Goal: Task Accomplishment & Management: Use online tool/utility

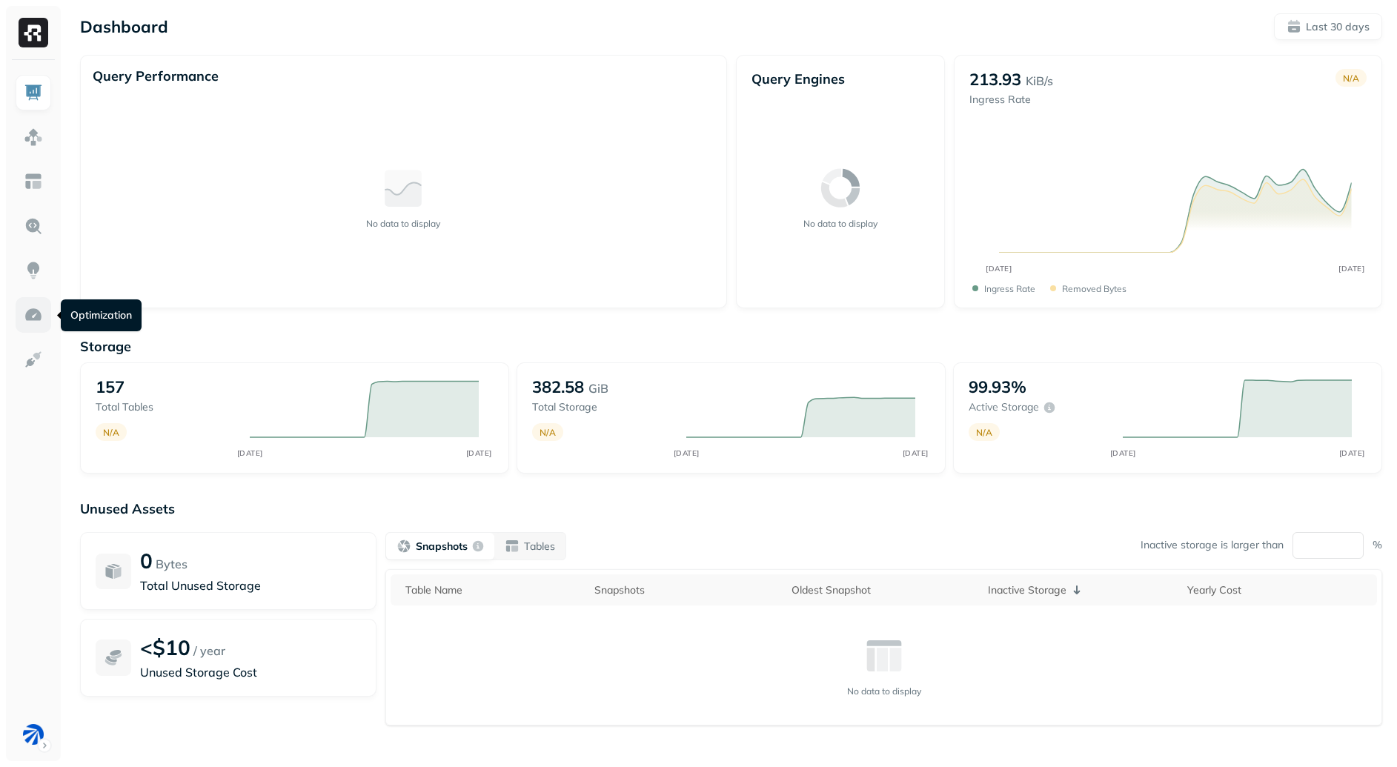
click at [47, 309] on link at bounding box center [34, 315] width 36 height 36
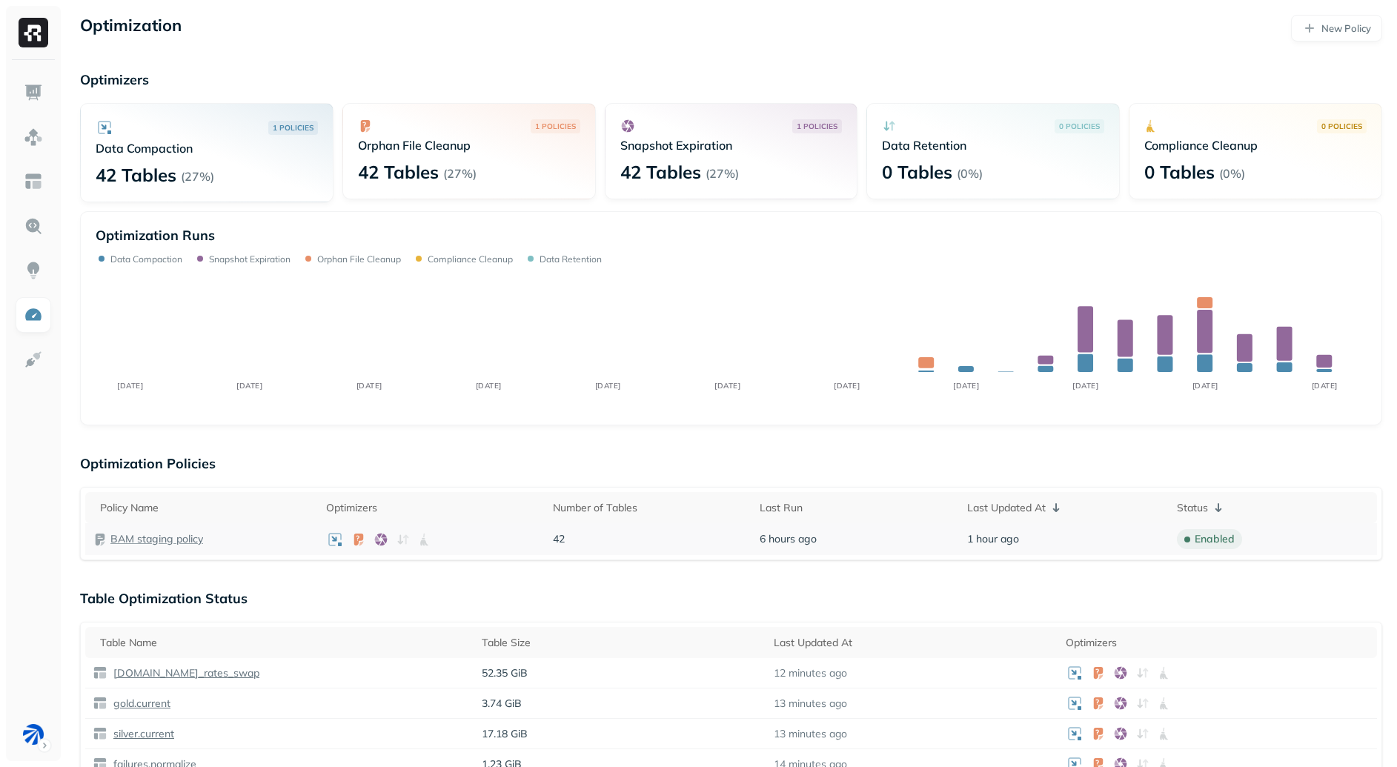
click at [183, 532] on p "BAM staging policy" at bounding box center [156, 539] width 93 height 14
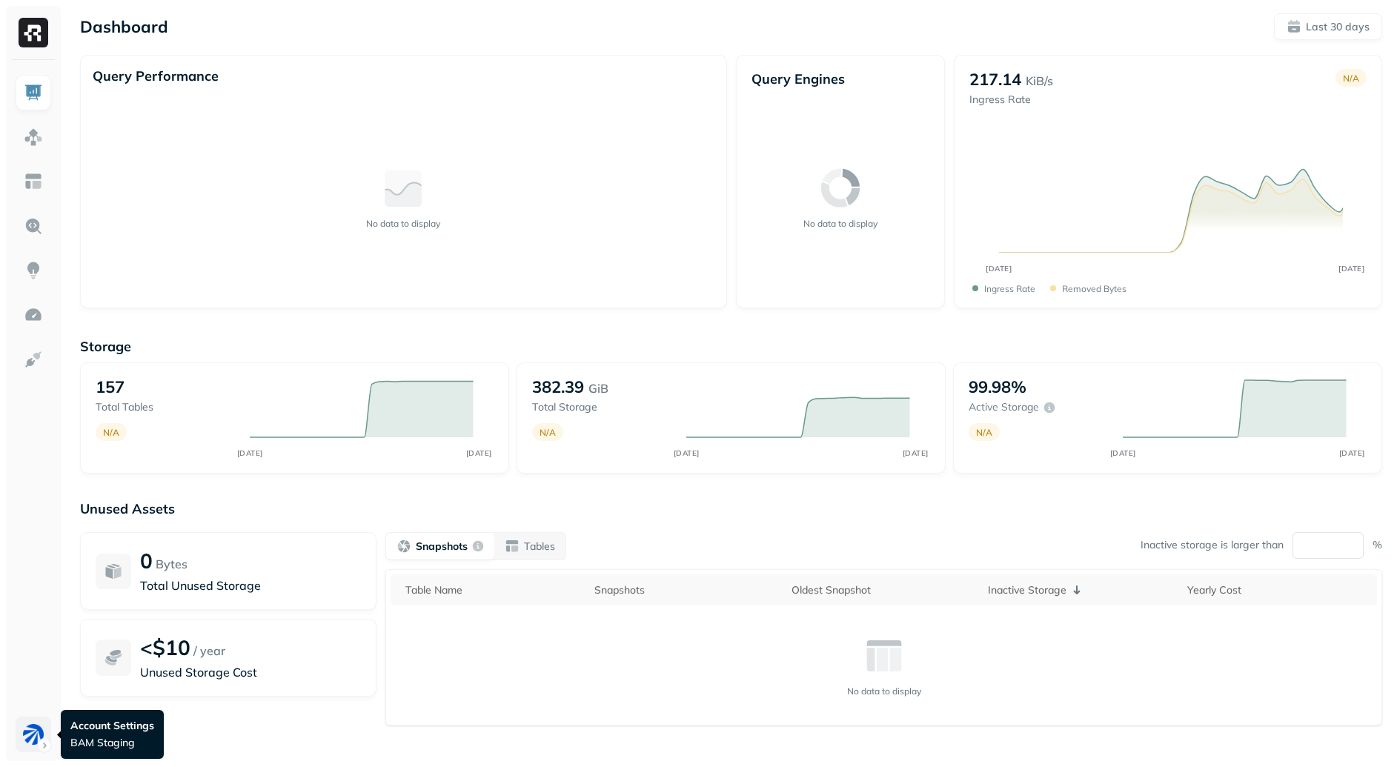
click at [41, 735] on html "Dashboard Last 30 days Query Performance No data to display Query Engines No da…" at bounding box center [698, 412] width 1397 height 825
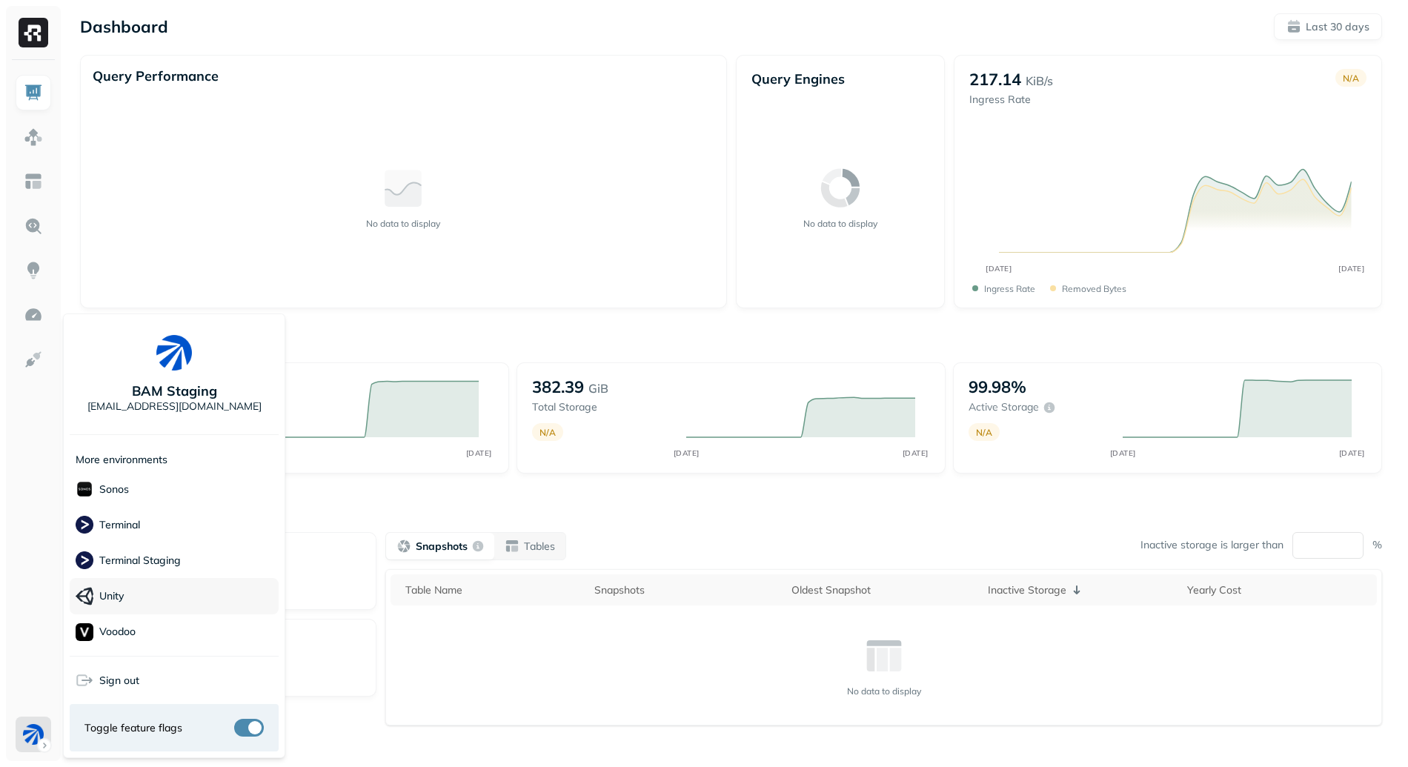
click at [170, 598] on div "Unity" at bounding box center [174, 596] width 209 height 36
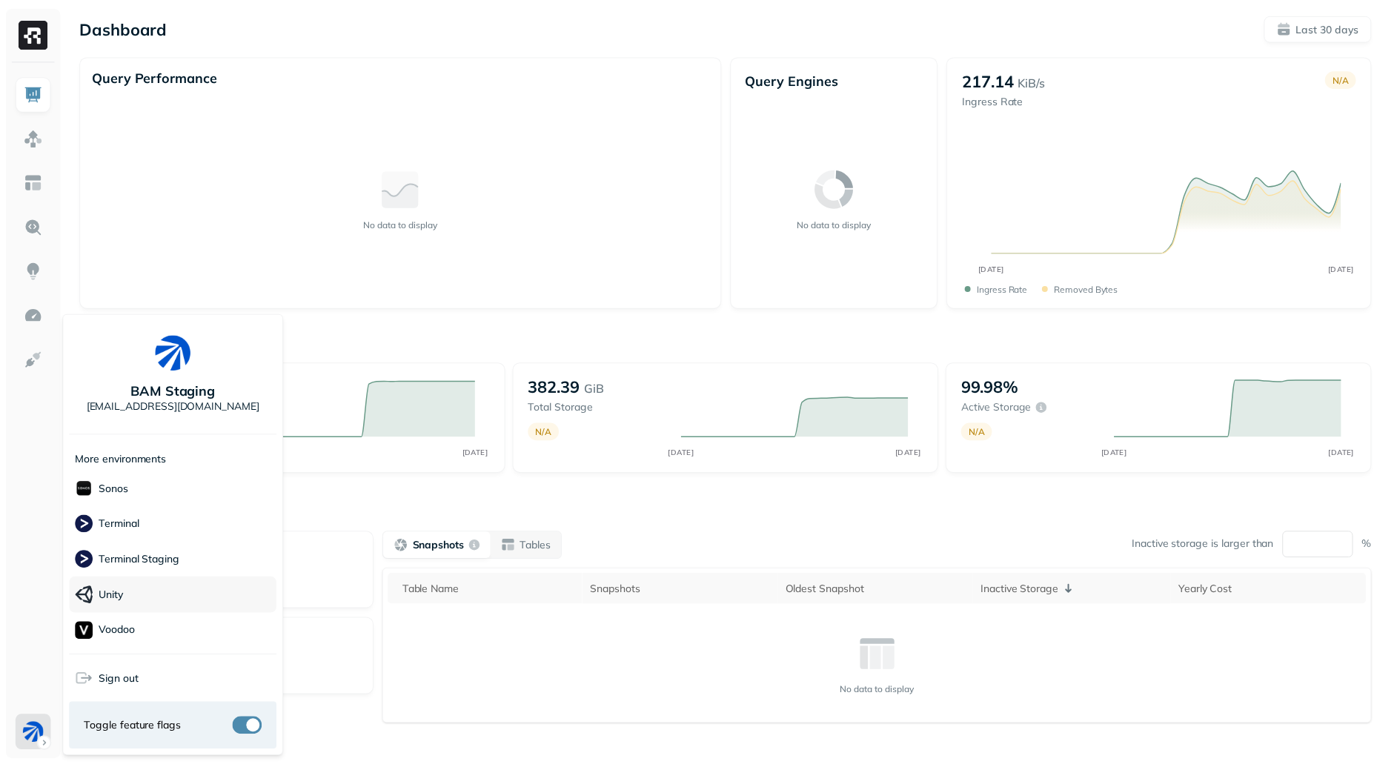
scroll to position [428, 0]
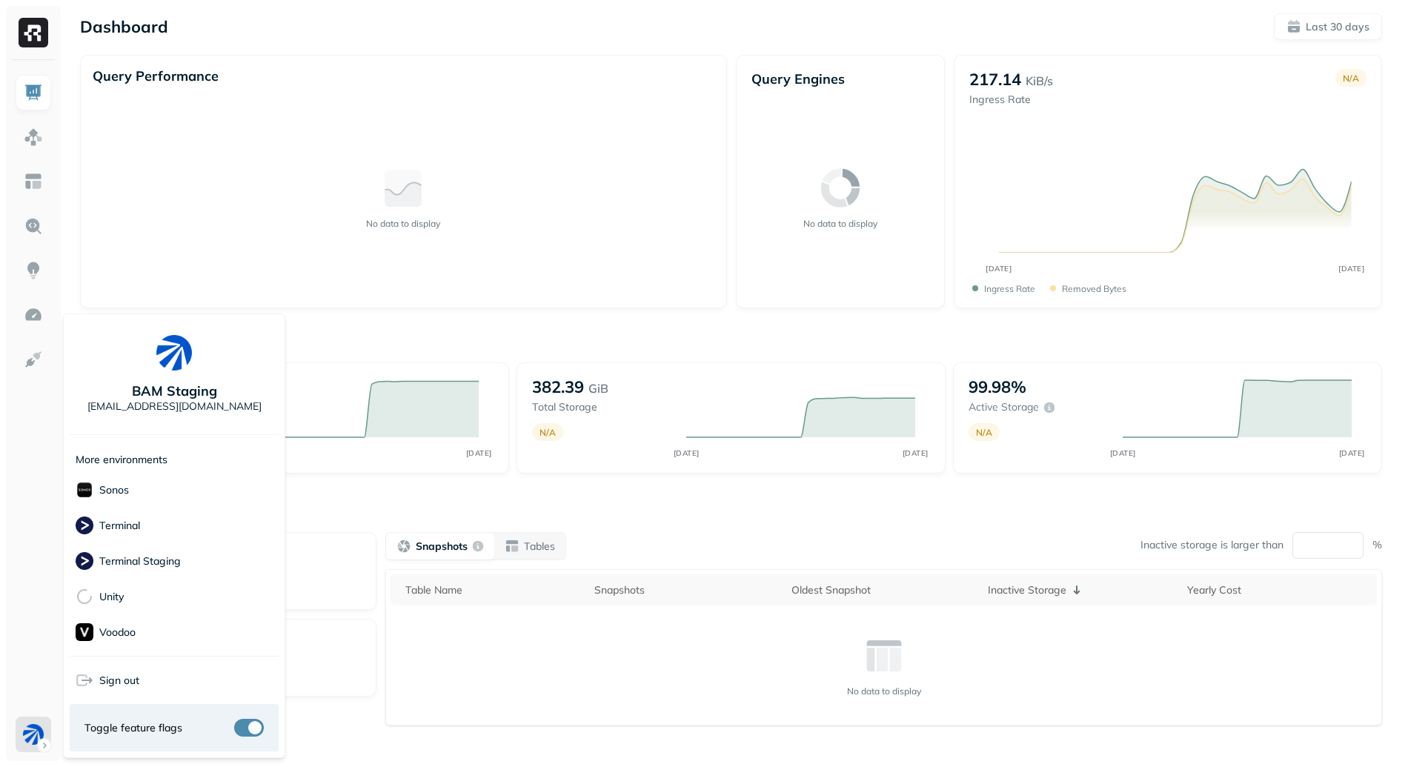
click at [419, 516] on html "Dashboard Last 30 days Query Performance No data to display Query Engines No da…" at bounding box center [704, 412] width 1408 height 825
